Goal: Transaction & Acquisition: Purchase product/service

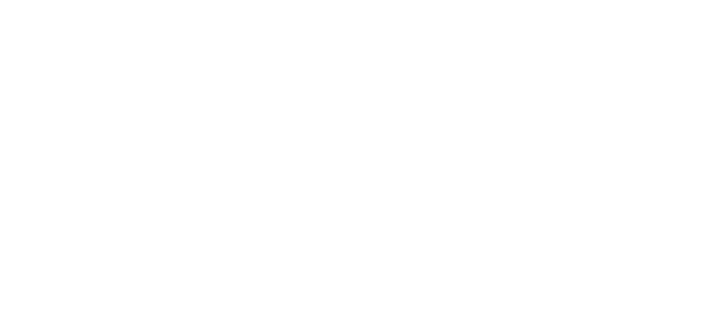
drag, startPoint x: 128, startPoint y: 132, endPoint x: 99, endPoint y: 80, distance: 59.8
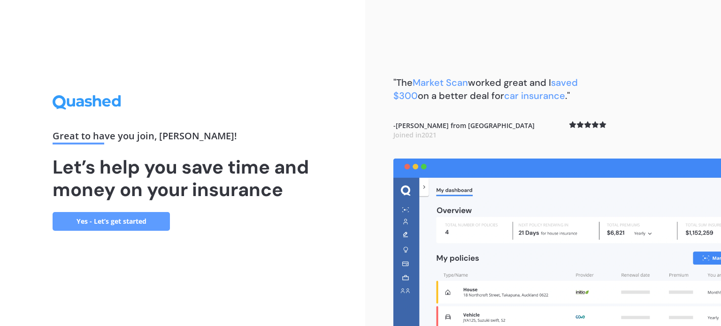
click at [139, 219] on link "Yes - Let’s get started" at bounding box center [111, 221] width 117 height 19
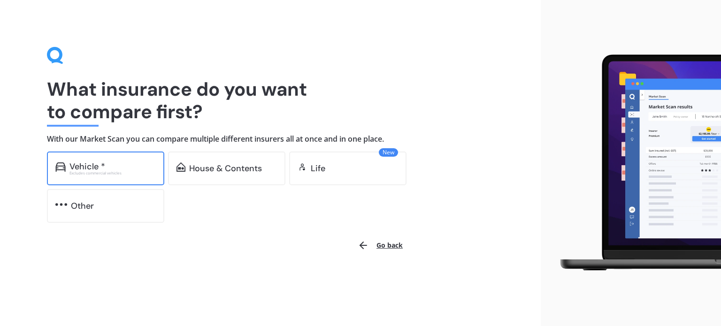
click at [96, 174] on div "Excludes commercial vehicles" at bounding box center [112, 173] width 86 height 4
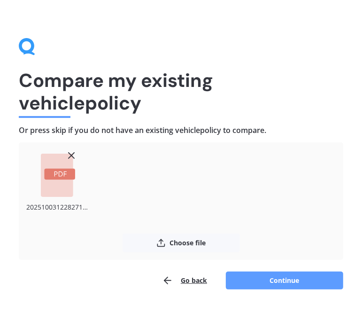
click at [72, 155] on line at bounding box center [72, 156] width 6 height 6
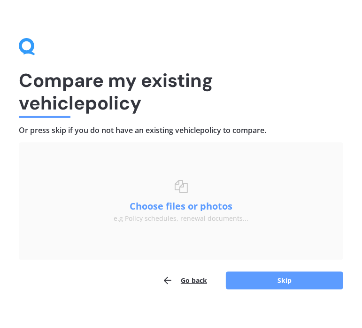
click at [244, 264] on div "Uploading Choose files or drag and drop your files here. Choose files or photos…" at bounding box center [181, 215] width 324 height 147
click at [191, 276] on button "Go back" at bounding box center [184, 280] width 45 height 19
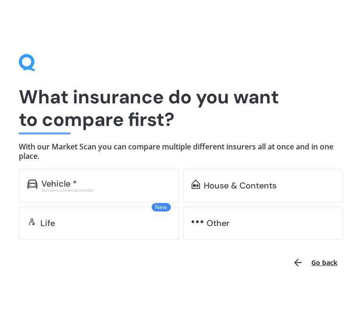
click at [154, 194] on div "Vehicle * Excludes commercial vehicles" at bounding box center [99, 185] width 160 height 34
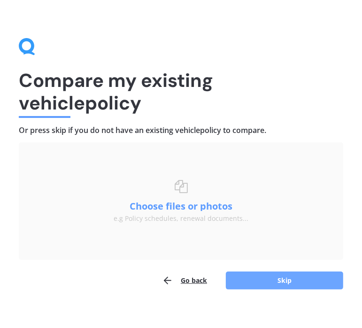
click at [294, 279] on button "Skip" at bounding box center [284, 280] width 117 height 18
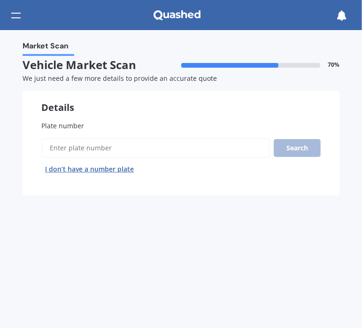
click at [190, 143] on input "Plate number" at bounding box center [155, 148] width 229 height 20
type input "rng980"
click at [0, 0] on button "Next" at bounding box center [0, 0] width 0 height 0
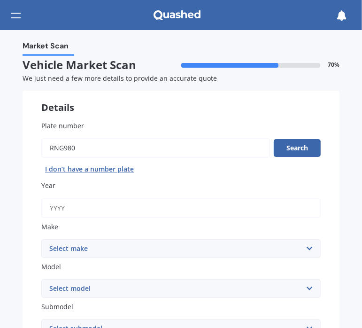
click at [252, 213] on input "Year" at bounding box center [180, 208] width 279 height 20
type input "2014"
click at [224, 249] on select "Select make AC ALFA ROMEO ASTON [PERSON_NAME] AUDI AUSTIN BEDFORD Bentley BMW B…" at bounding box center [180, 248] width 279 height 19
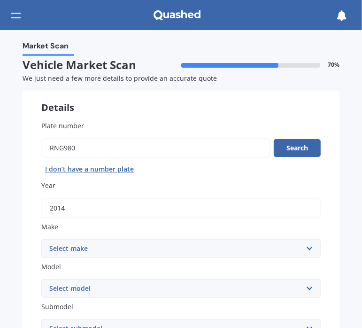
select select "TOYOTA"
click at [41, 239] on select "Select make AC ALFA ROMEO ASTON [PERSON_NAME] AUDI AUSTIN BEDFORD Bentley BMW B…" at bounding box center [180, 248] width 279 height 19
click at [124, 293] on select "Select model 4 Runner 86 [PERSON_NAME] Alphard Altezza Aqua Aristo Aurion Auris…" at bounding box center [180, 288] width 279 height 19
select select "SPADE"
click at [41, 279] on select "Select model 4 Runner 86 [PERSON_NAME] Alphard Altezza Aqua Aristo Aurion Auris…" at bounding box center [180, 288] width 279 height 19
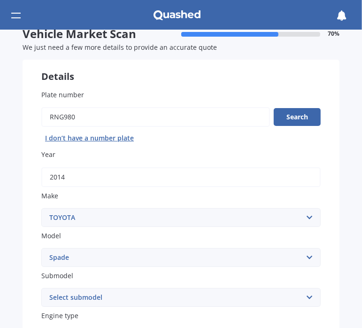
scroll to position [47, 0]
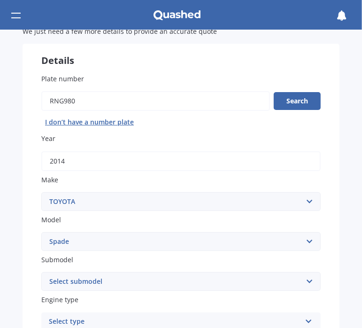
click at [148, 277] on select "Select submodel (All)" at bounding box center [180, 281] width 279 height 19
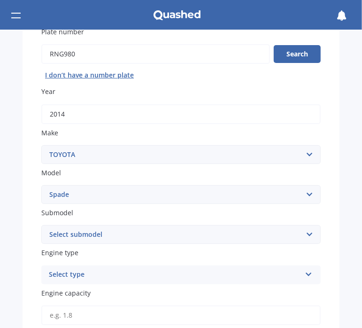
click at [139, 240] on select "Select submodel (All)" at bounding box center [180, 234] width 279 height 19
select select "(ALL)"
click at [41, 225] on select "Select submodel (All)" at bounding box center [180, 234] width 279 height 19
click at [139, 271] on div "Select type" at bounding box center [175, 274] width 252 height 11
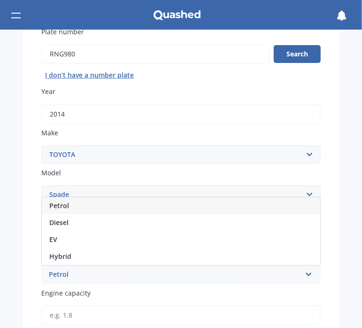
click at [154, 207] on div "Petrol" at bounding box center [181, 205] width 278 height 17
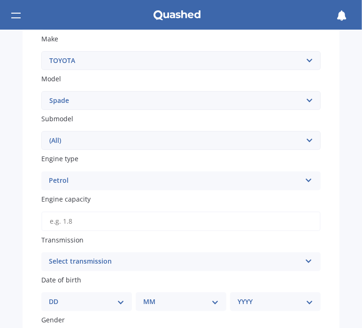
click at [90, 224] on input "Engine capacity" at bounding box center [180, 221] width 279 height 20
type input "1.5"
click at [100, 261] on div "Select transmission" at bounding box center [175, 261] width 252 height 11
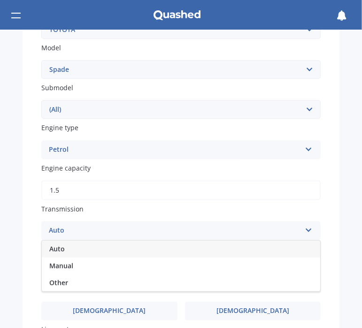
scroll to position [235, 0]
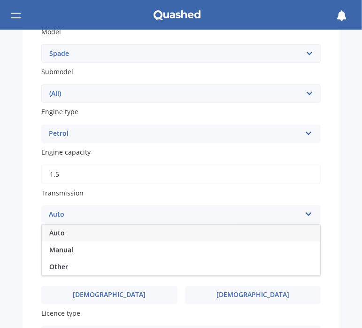
click at [107, 232] on div "Auto" at bounding box center [181, 232] width 278 height 17
click at [105, 251] on select "DD 01 02 03 04 05 06 07 08 09 10 11 12 13 14 15 16 17 18 19 20 21 22 23 24 25 2…" at bounding box center [87, 254] width 76 height 10
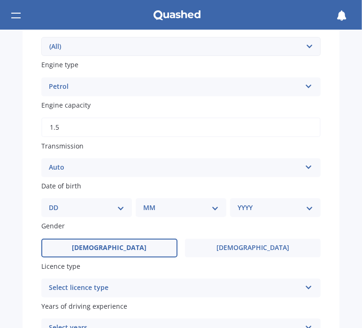
click at [116, 252] on label "[DEMOGRAPHIC_DATA]" at bounding box center [109, 247] width 136 height 19
click at [0, 0] on input "[DEMOGRAPHIC_DATA]" at bounding box center [0, 0] width 0 height 0
click at [308, 211] on select "YYYY 2025 2024 2023 2022 2021 2020 2019 2018 2017 2016 2015 2014 2013 2012 2011…" at bounding box center [275, 207] width 76 height 10
select select "2007"
click at [237, 202] on select "YYYY 2025 2024 2023 2022 2021 2020 2019 2018 2017 2016 2015 2014 2013 2012 2011…" at bounding box center [275, 207] width 76 height 10
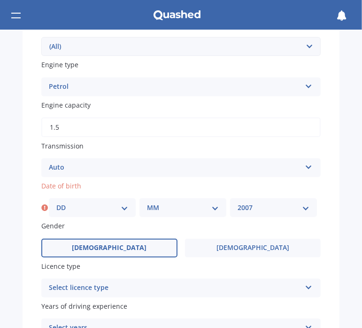
click at [189, 202] on select "MM 01 02 03 04 05 06 07 08 09 10 11 12" at bounding box center [183, 207] width 72 height 10
select select "08"
click at [147, 202] on select "MM 01 02 03 04 05 06 07 08 09 10 11 12" at bounding box center [183, 207] width 72 height 10
click at [61, 210] on select "DD 01 02 03 04 05 06 07 08 09 10 11 12 13 14 15 16 17 18 19 20 21 22 23 24 25 2…" at bounding box center [92, 207] width 72 height 10
select select "14"
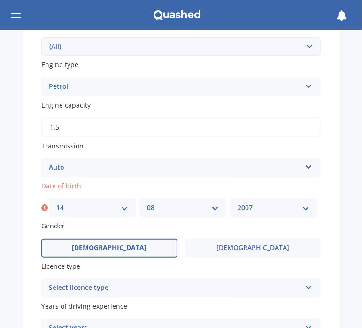
click at [56, 202] on select "DD 01 02 03 04 05 06 07 08 09 10 11 12 13 14 15 16 17 18 19 20 21 22 23 24 25 2…" at bounding box center [92, 207] width 72 height 10
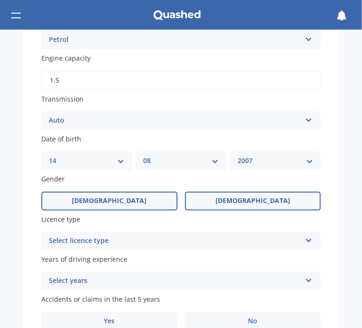
scroll to position [375, 0]
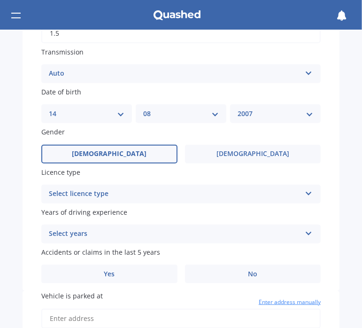
click at [225, 202] on div "Select licence type NZ Full NZ Restricted NZ Learners [GEOGRAPHIC_DATA] [GEOGRA…" at bounding box center [180, 193] width 279 height 19
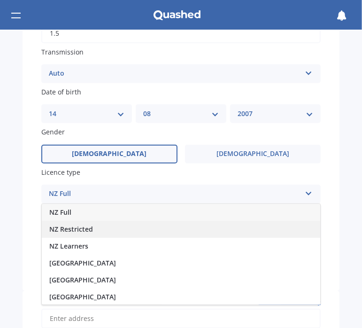
click at [182, 229] on div "NZ Restricted" at bounding box center [181, 229] width 278 height 17
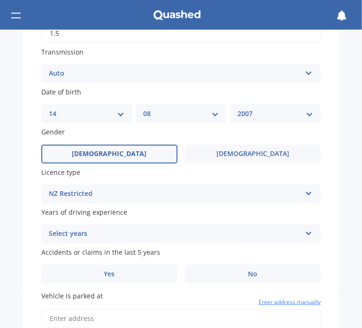
click at [176, 240] on div "Select years 5 or more years 4 years 3 years 2 years 1 year" at bounding box center [180, 233] width 279 height 19
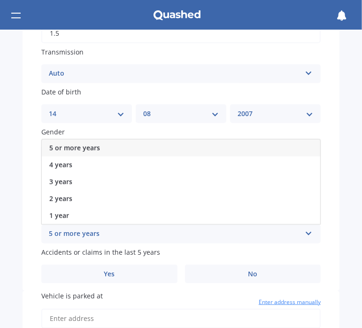
click at [180, 242] on div "5 or more years 5 or more years 4 years 3 years 2 years 1 year" at bounding box center [180, 233] width 279 height 19
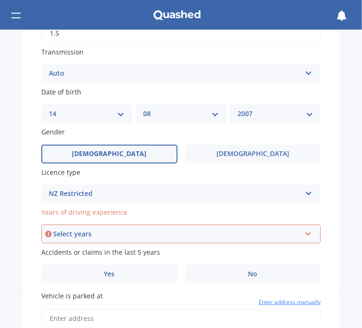
click at [180, 242] on div "Select years 5 or more years 4 years 3 years 2 years 1 year" at bounding box center [180, 233] width 279 height 19
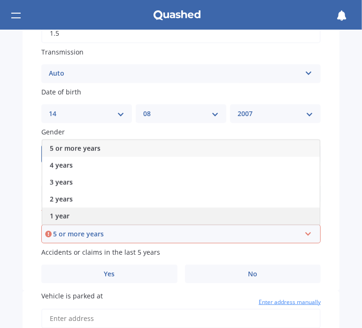
click at [152, 211] on div "1 year" at bounding box center [180, 215] width 277 height 17
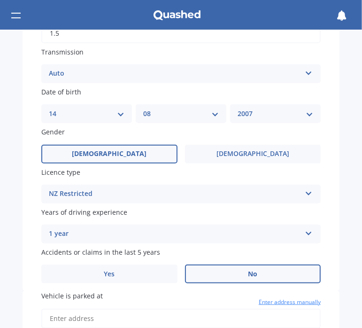
click at [236, 278] on label "No" at bounding box center [253, 273] width 136 height 19
click at [0, 0] on input "No" at bounding box center [0, 0] width 0 height 0
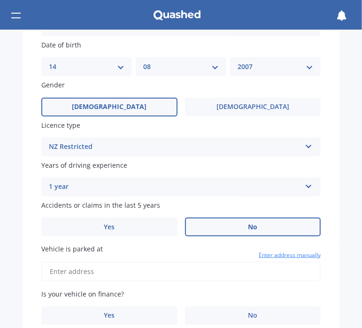
click at [235, 224] on label "No" at bounding box center [253, 226] width 136 height 19
click at [0, 0] on input "No" at bounding box center [0, 0] width 0 height 0
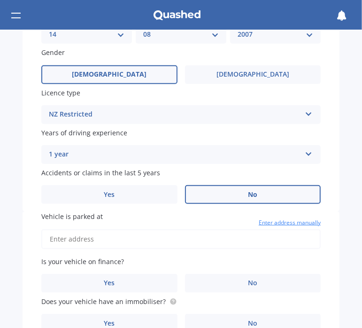
scroll to position [469, 0]
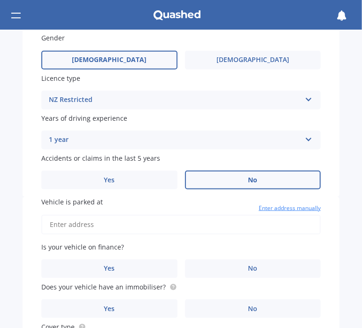
click at [235, 224] on input "Vehicle is parked at" at bounding box center [180, 224] width 279 height 20
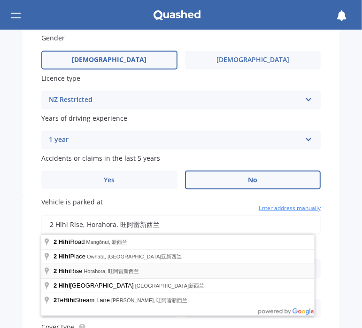
type input "2 Hihi Rise, Horahora, Whangārei 0110新西兰"
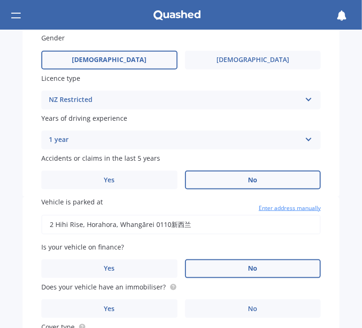
click at [215, 272] on label "No" at bounding box center [253, 268] width 136 height 19
click at [0, 0] on input "No" at bounding box center [0, 0] width 0 height 0
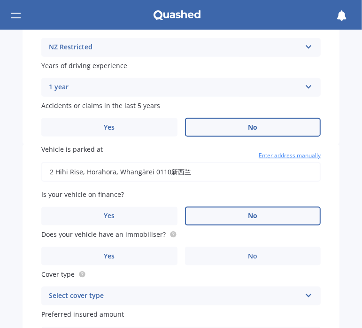
scroll to position [516, 0]
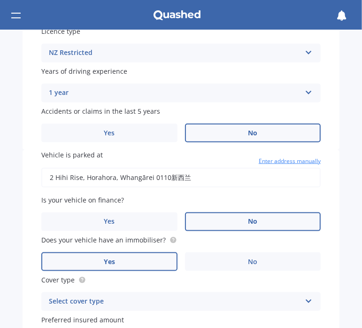
click at [136, 256] on label "Yes" at bounding box center [109, 261] width 136 height 19
click at [0, 0] on input "Yes" at bounding box center [0, 0] width 0 height 0
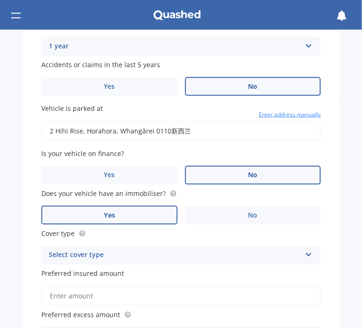
scroll to position [563, 0]
click at [96, 250] on div "Select cover type" at bounding box center [175, 254] width 252 height 11
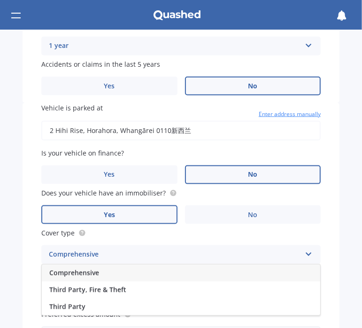
click at [100, 275] on div "Comprehensive" at bounding box center [181, 272] width 278 height 17
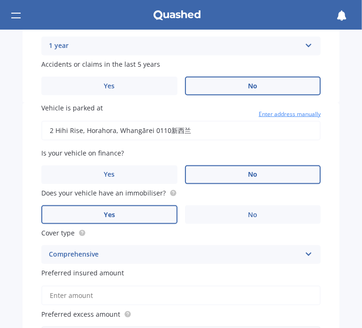
click at [130, 292] on input "Preferred insured amount" at bounding box center [180, 295] width 279 height 20
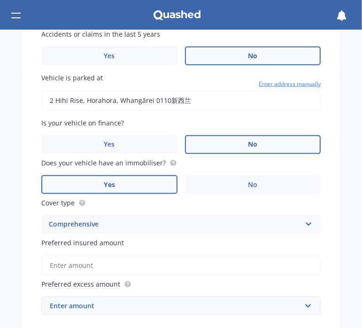
scroll to position [610, 0]
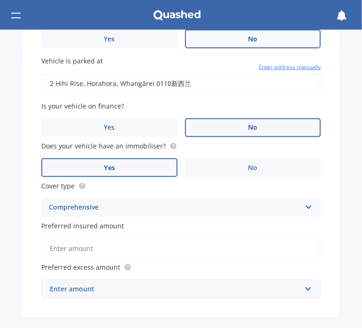
click at [115, 292] on div "Enter amount" at bounding box center [175, 288] width 251 height 10
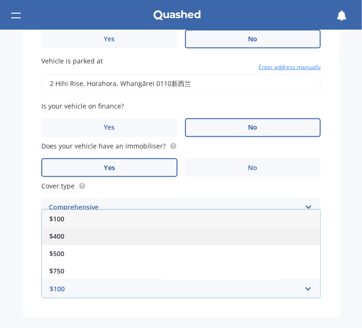
click at [125, 242] on div "$400" at bounding box center [181, 235] width 278 height 17
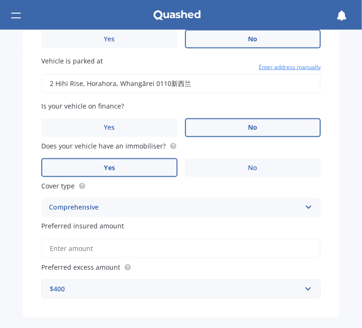
click at [115, 251] on input "Preferred insured amount" at bounding box center [180, 248] width 279 height 20
drag, startPoint x: 124, startPoint y: 249, endPoint x: 92, endPoint y: 246, distance: 32.1
click at [92, 246] on input "Preferred insured amount" at bounding box center [180, 248] width 279 height 20
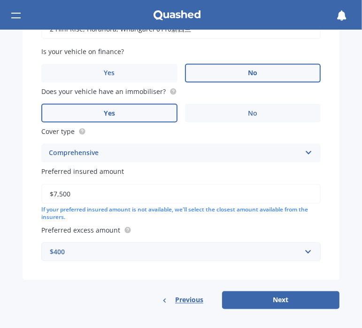
scroll to position [664, 0]
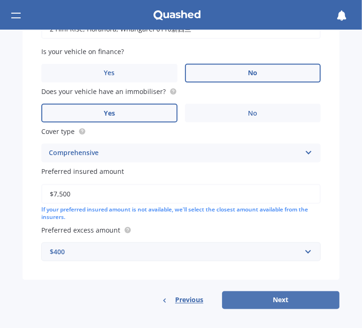
type input "$7,500"
click at [259, 301] on button "Next" at bounding box center [280, 300] width 117 height 18
select select "14"
select select "08"
select select "2007"
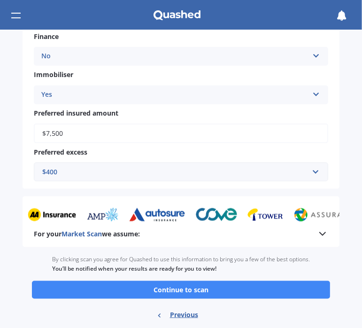
scroll to position [600, 0]
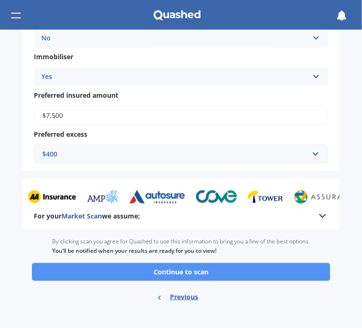
click at [244, 274] on button "Continue to scan" at bounding box center [181, 272] width 298 height 18
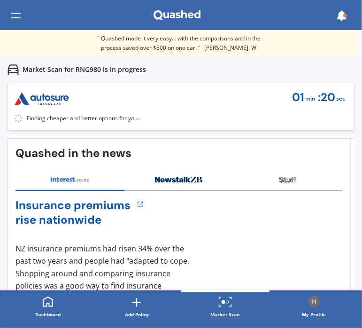
drag, startPoint x: 245, startPoint y: 274, endPoint x: 244, endPoint y: 263, distance: 11.4
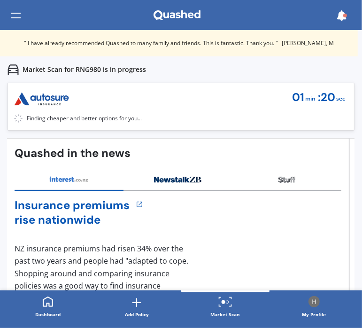
drag, startPoint x: 244, startPoint y: 263, endPoint x: 198, endPoint y: 222, distance: 60.8
click at [198, 222] on div "Insurance premiums rise nationwide" at bounding box center [178, 212] width 327 height 29
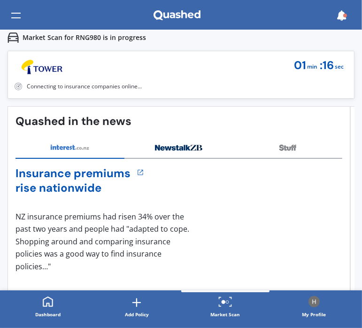
scroll to position [15, 0]
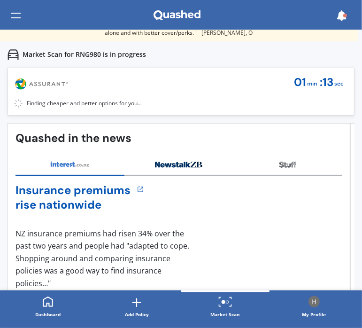
drag, startPoint x: 198, startPoint y: 228, endPoint x: 176, endPoint y: 232, distance: 22.1
click at [176, 232] on div "1 NZ insurance premiums had risen 34% over the past two years and people had "a…" at bounding box center [104, 258] width 178 height 62
